Goal: Find specific page/section: Find specific page/section

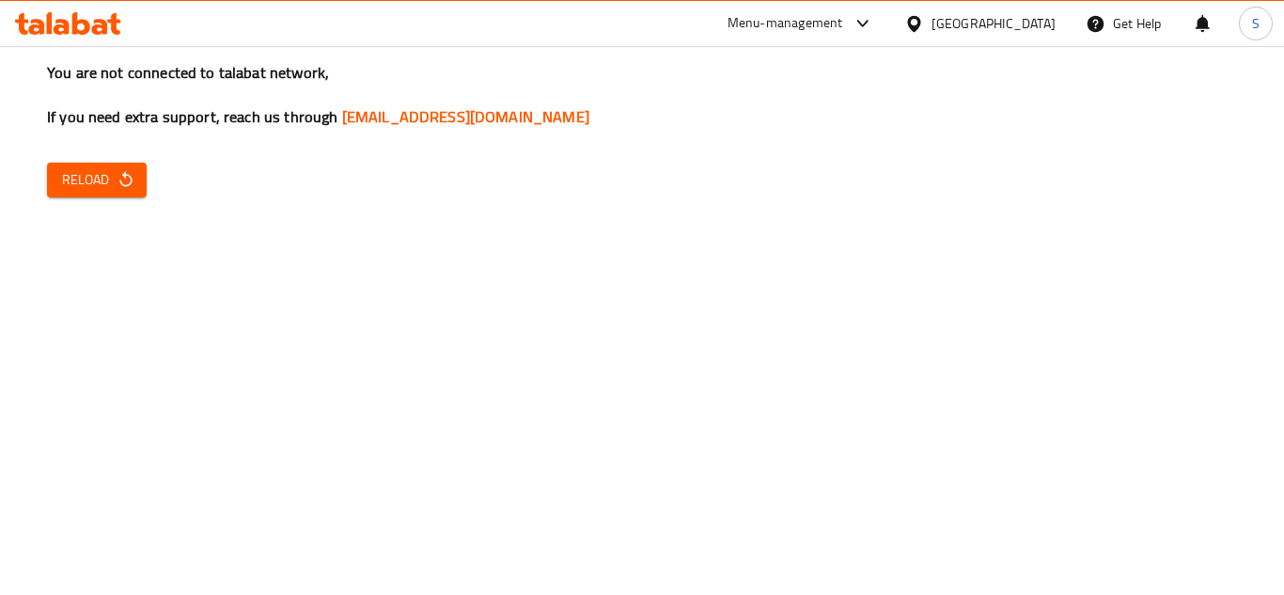
click at [67, 165] on button "Reload" at bounding box center [97, 180] width 100 height 35
click at [93, 176] on span "Reload" at bounding box center [97, 180] width 70 height 24
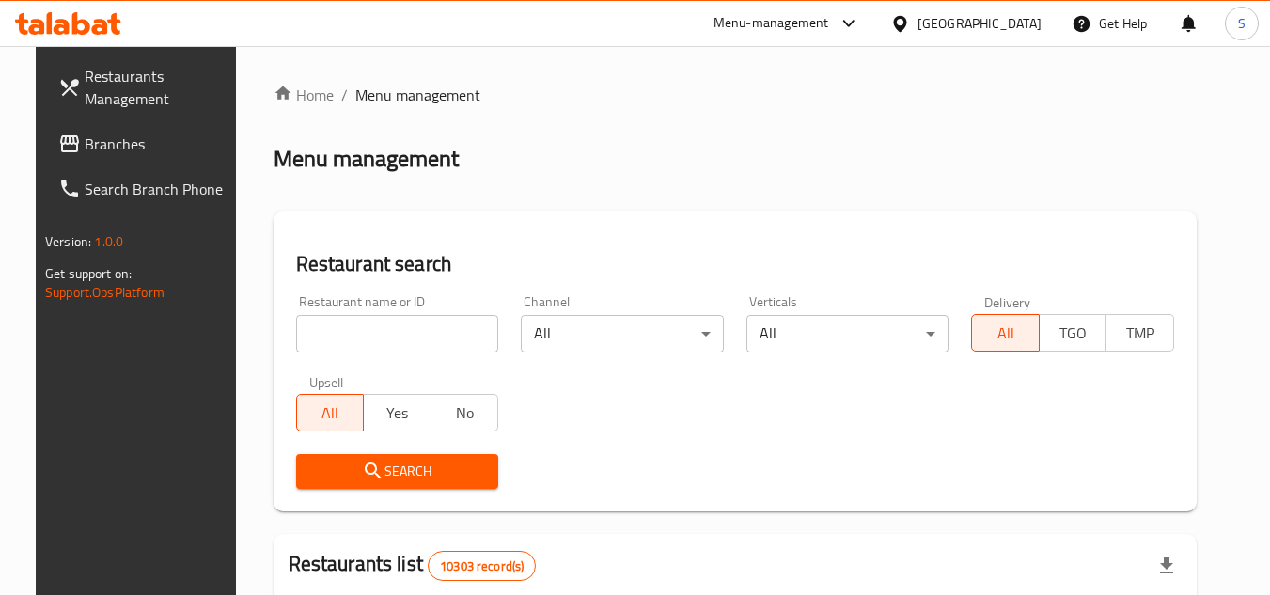
click at [85, 139] on span "Branches" at bounding box center [159, 144] width 149 height 23
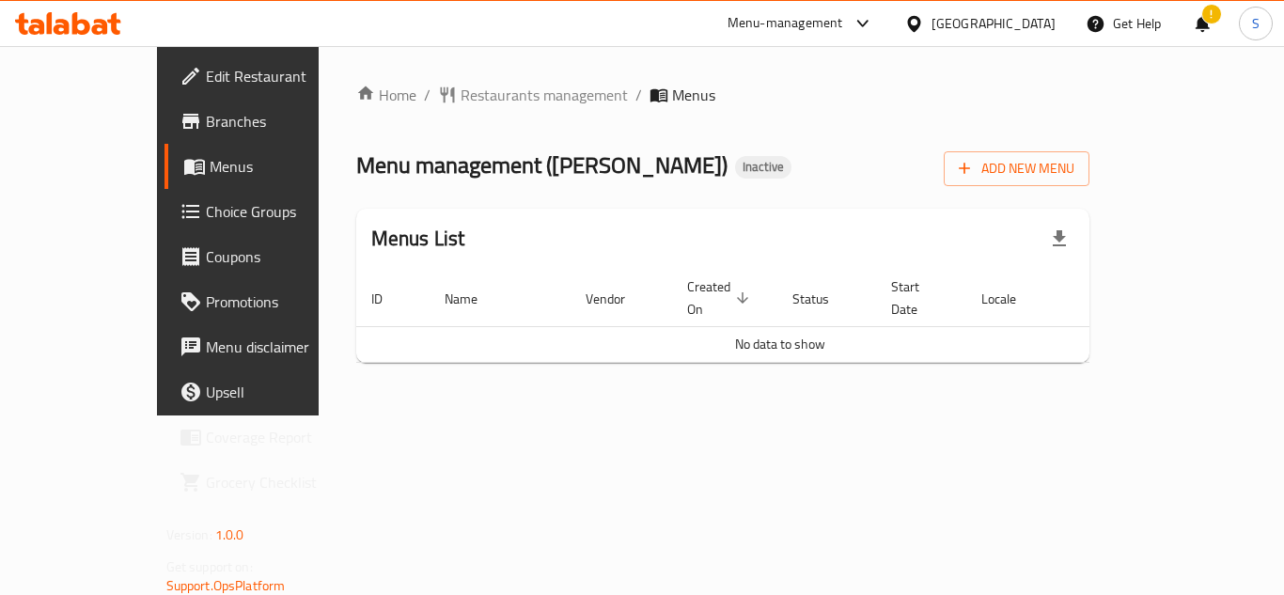
click at [206, 115] on span "Branches" at bounding box center [281, 121] width 150 height 23
